Goal: Transaction & Acquisition: Download file/media

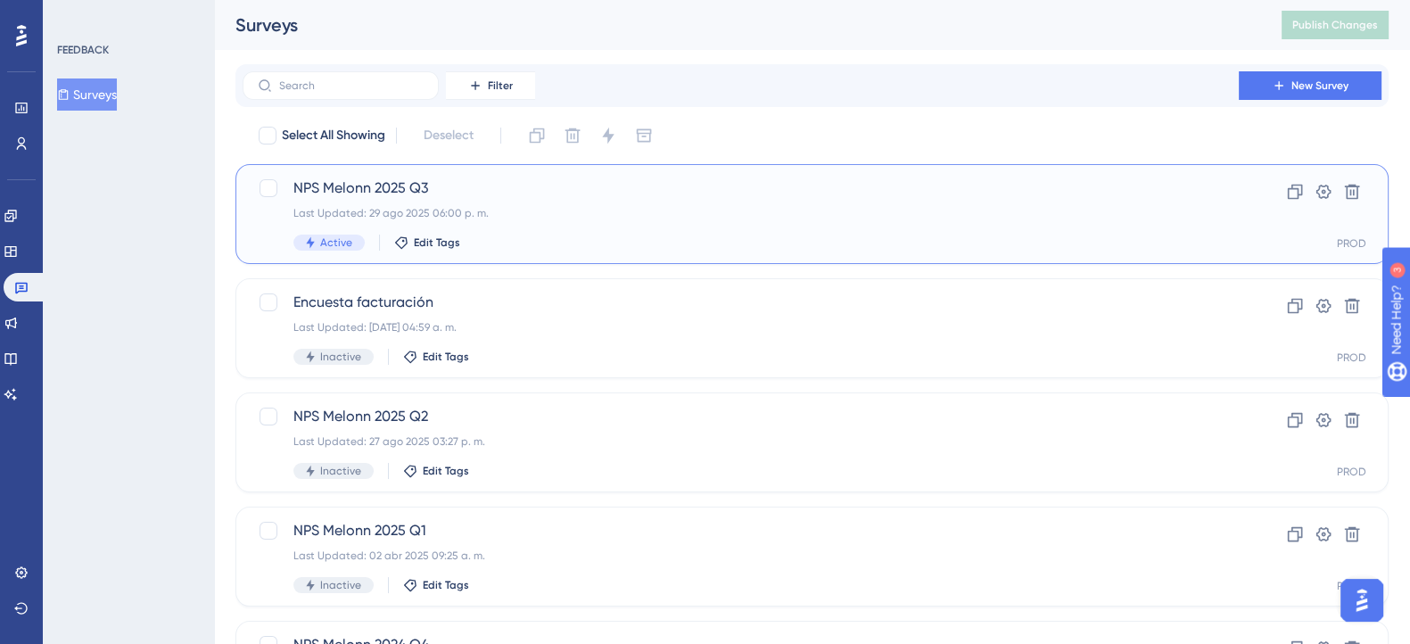
click at [389, 196] on span "NPS Melonn 2025 Q3" at bounding box center [741, 188] width 895 height 21
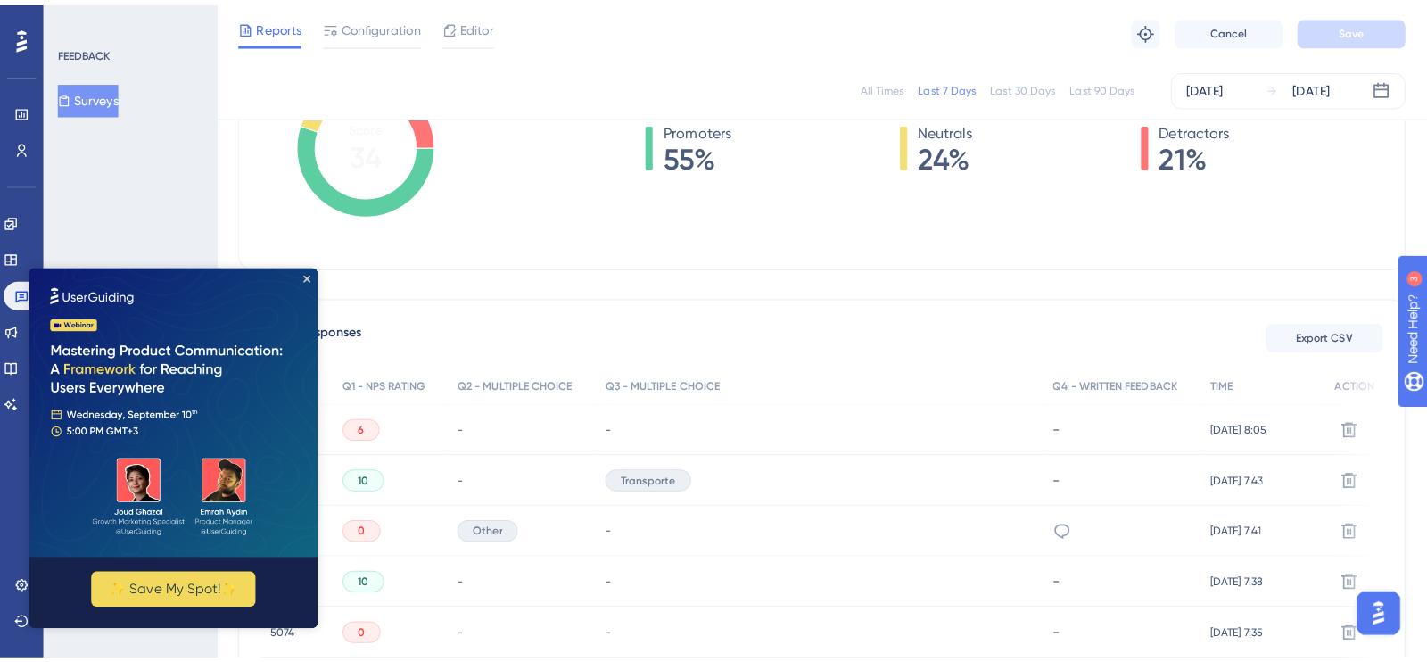
scroll to position [335, 0]
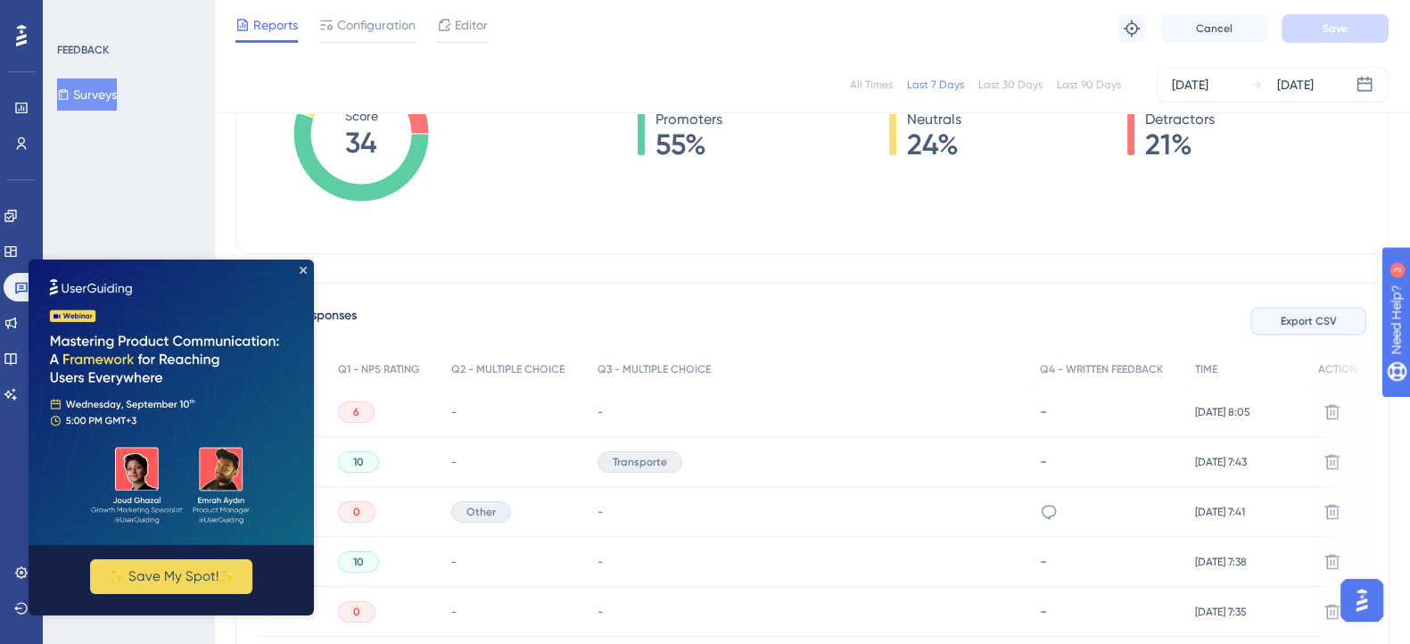
click at [1294, 330] on button "Export CSV" at bounding box center [1309, 321] width 116 height 29
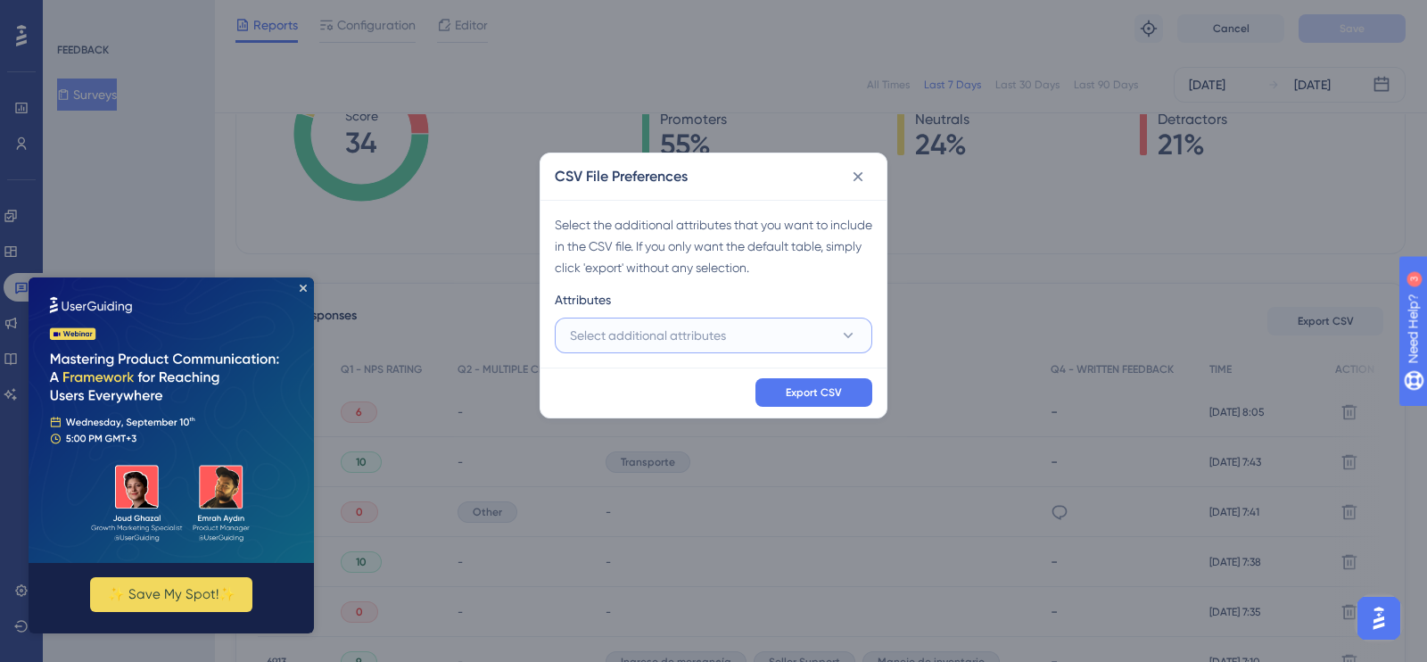
click at [821, 332] on button "Select additional attributes" at bounding box center [714, 336] width 318 height 36
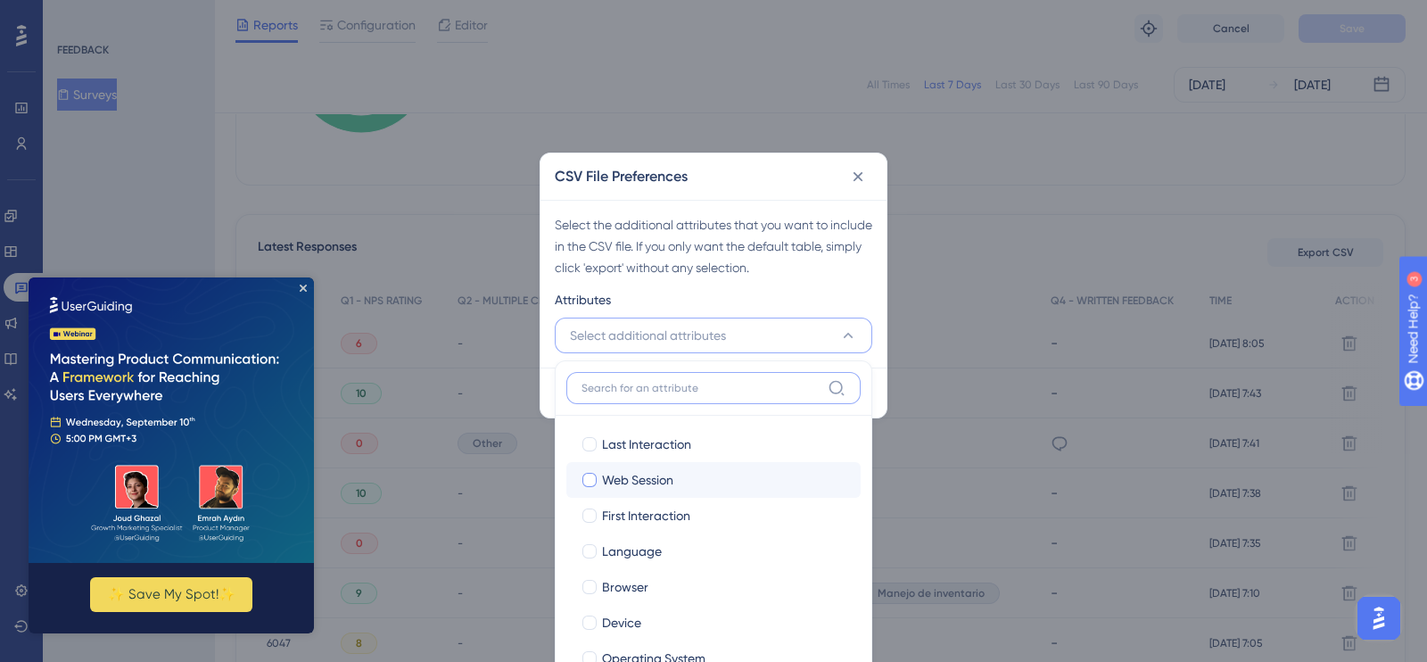
scroll to position [111, 0]
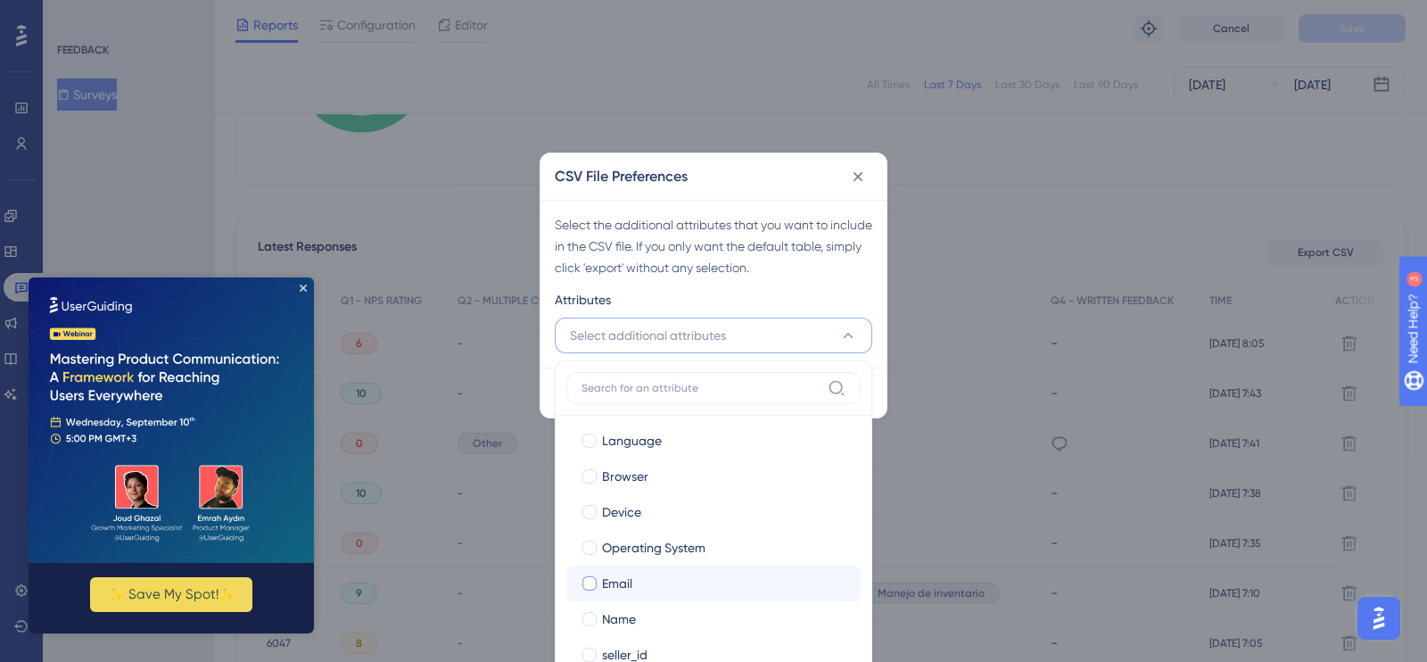
click at [593, 577] on div at bounding box center [590, 583] width 14 height 14
checkbox input "true"
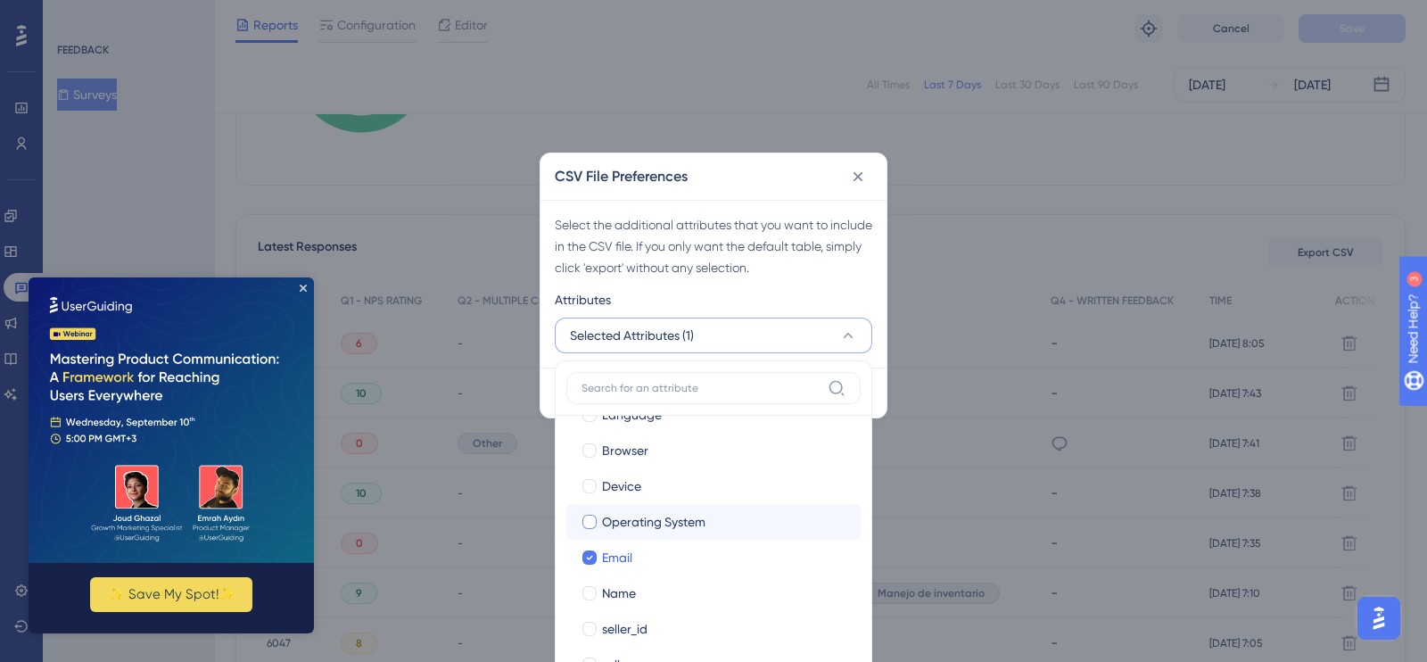
scroll to position [157, 0]
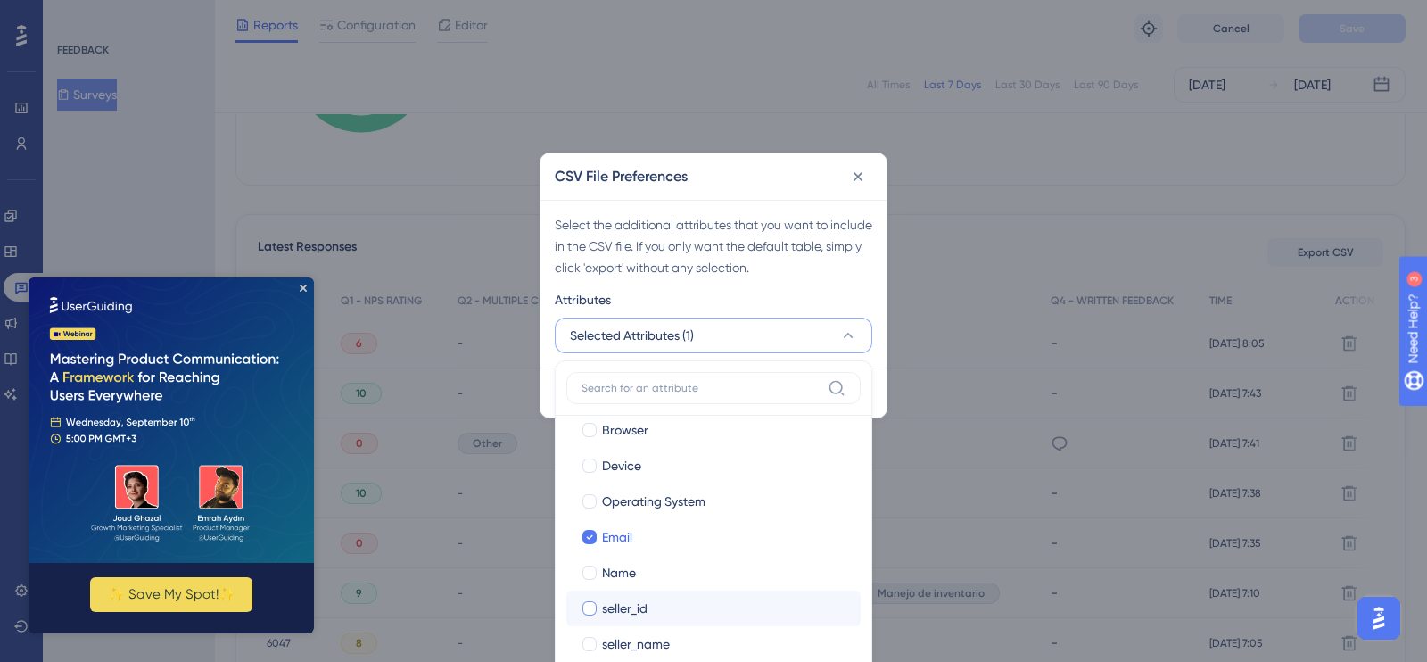
click at [597, 606] on div at bounding box center [590, 608] width 18 height 18
click at [589, 605] on icon at bounding box center [589, 608] width 7 height 12
checkbox input "false"
click at [715, 252] on div "Select the additional attributes that you want to include in the CSV file. If y…" at bounding box center [714, 246] width 318 height 64
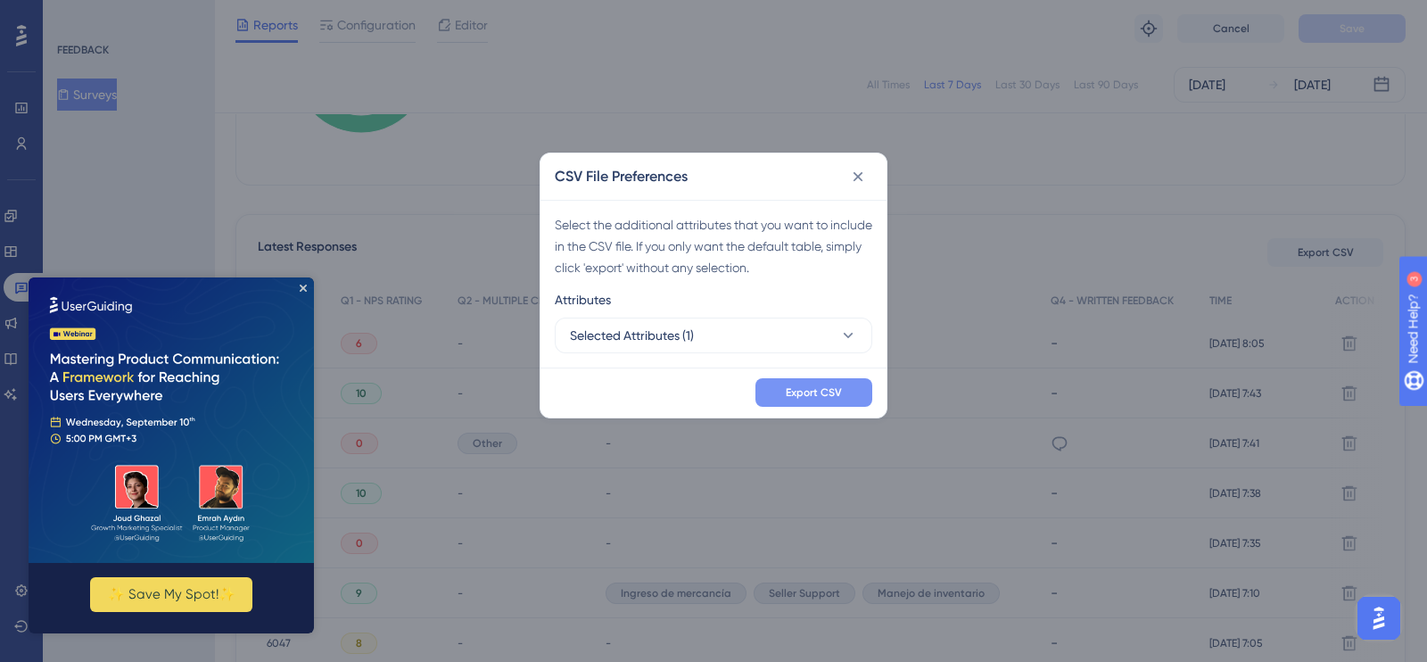
click at [799, 385] on span "Export CSV" at bounding box center [814, 392] width 56 height 14
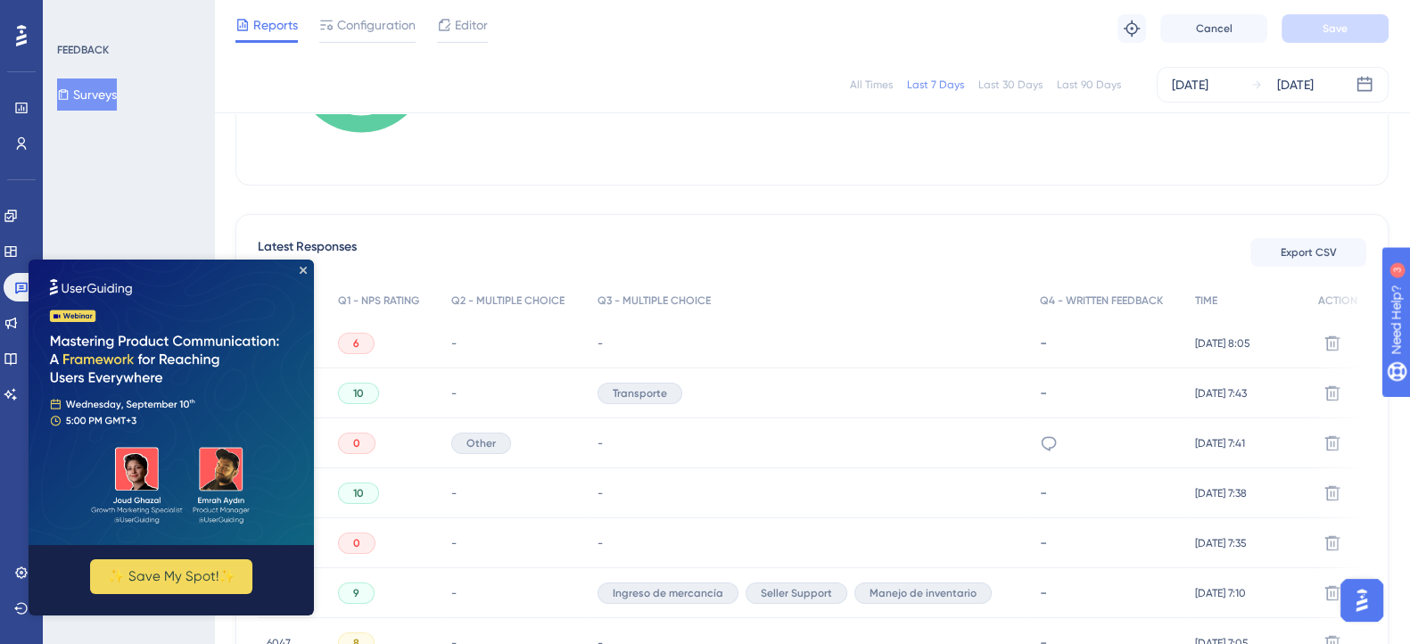
click at [305, 274] on img at bounding box center [171, 402] width 285 height 285
click at [300, 271] on icon "Close Preview" at bounding box center [303, 270] width 7 height 7
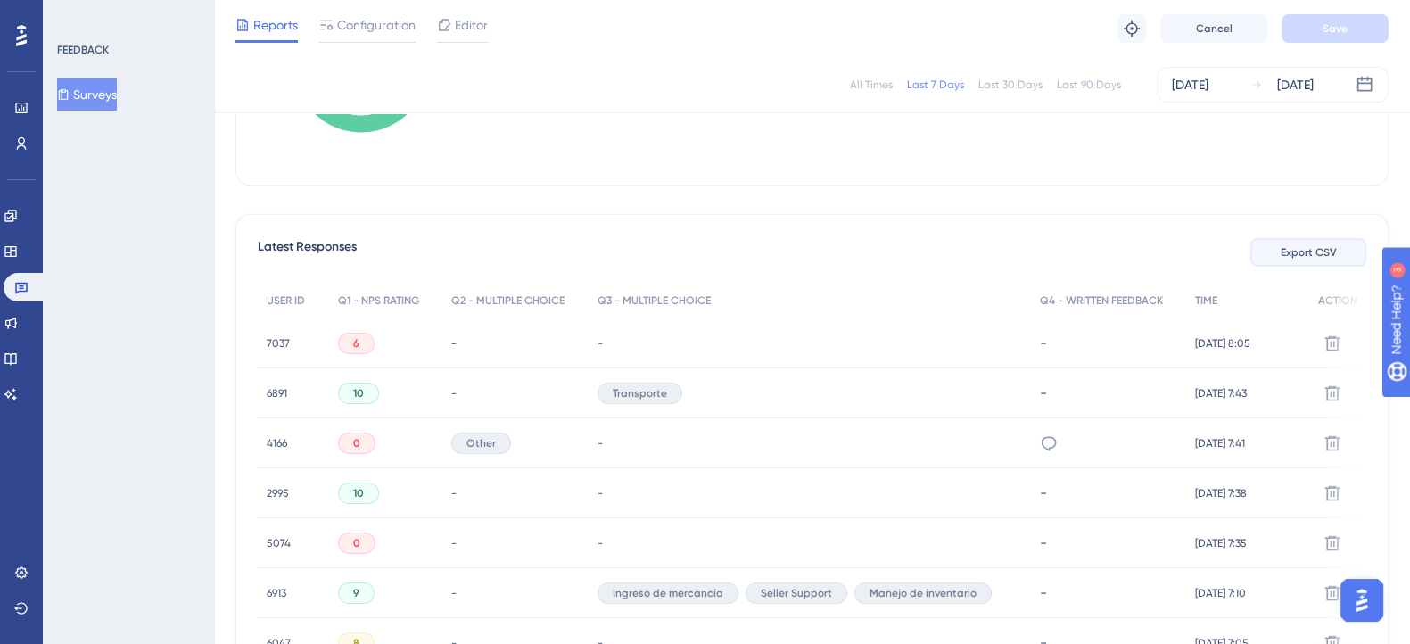
click at [1289, 252] on span "Export CSV" at bounding box center [1309, 252] width 56 height 14
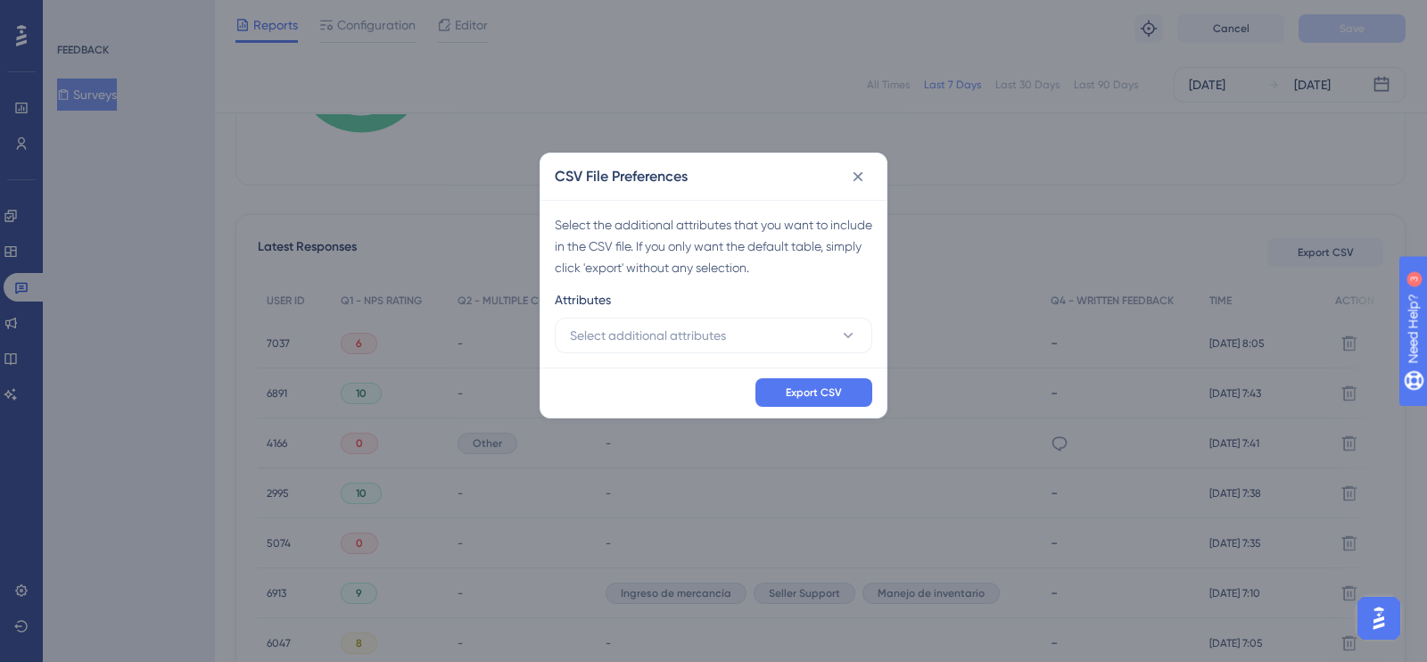
click at [1157, 221] on div "CSV File Preferences Select the additional attributes that you want to include …" at bounding box center [713, 331] width 1427 height 662
